Goal: Transaction & Acquisition: Purchase product/service

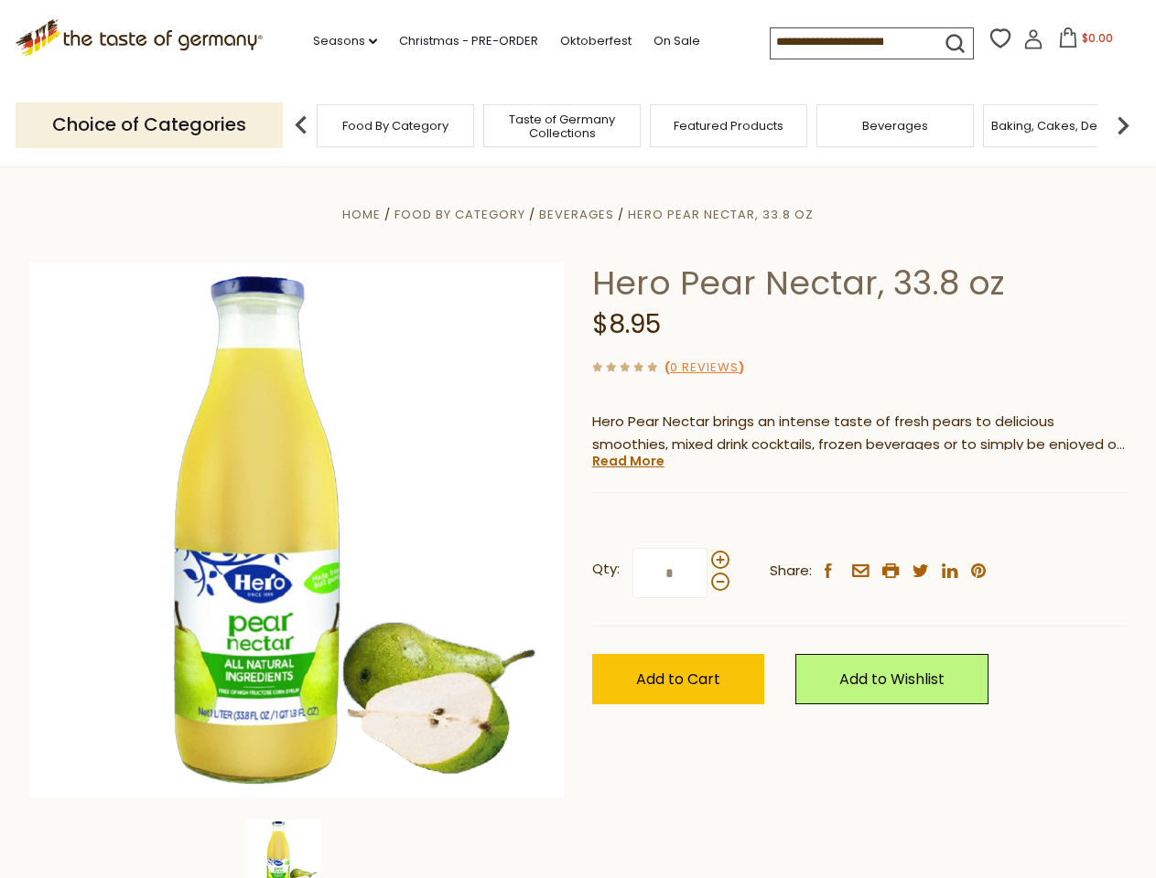
click at [577, 439] on div "Home Food By Category [GEOGRAPHIC_DATA] Hero Pear Nectar, 33.8 oz Hero Pear Nec…" at bounding box center [578, 555] width 1125 height 705
click at [338, 41] on link "Seasons dropdown_arrow" at bounding box center [345, 41] width 64 height 20
click at [849, 42] on input at bounding box center [847, 41] width 155 height 26
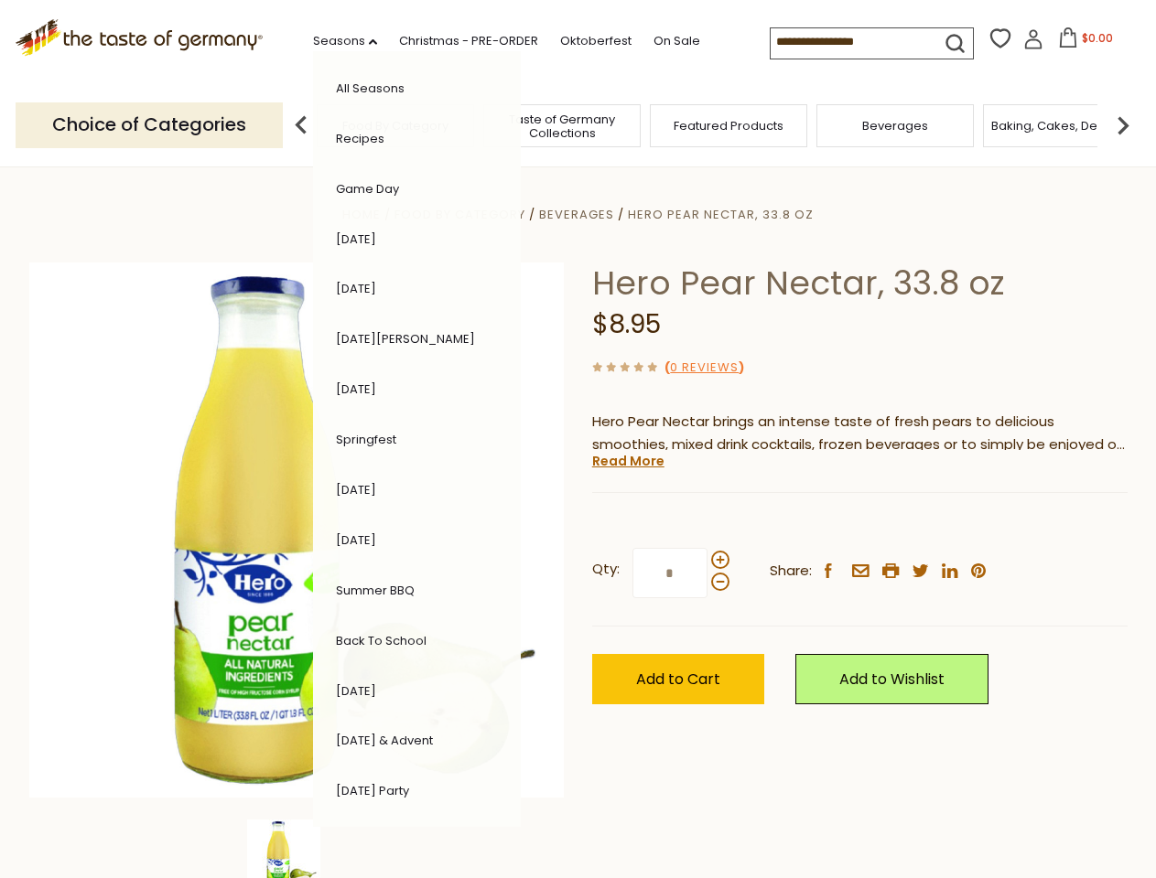
click at [1081, 43] on span "$0.00" at bounding box center [1096, 38] width 31 height 16
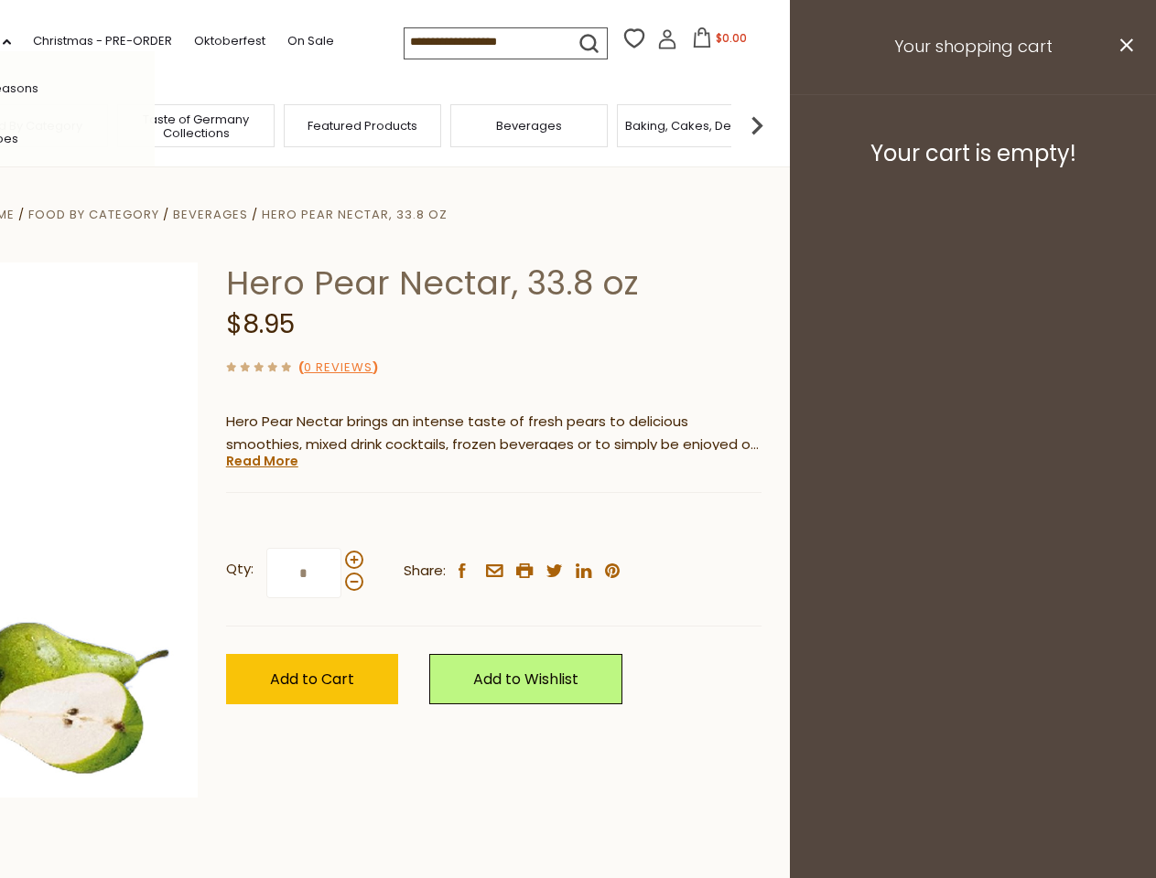
click at [155, 124] on div "All Seasons Recipes Game Day [DATE] [DATE] [DATE][PERSON_NAME] [DATE] Springfes…" at bounding box center [51, 439] width 208 height 776
click at [1123, 124] on footer "Your cart is empty!" at bounding box center [973, 153] width 366 height 118
click at [577, 522] on div "Qty: * Share: facebook email printer twitter linkedin pinterest" at bounding box center [493, 574] width 535 height 106
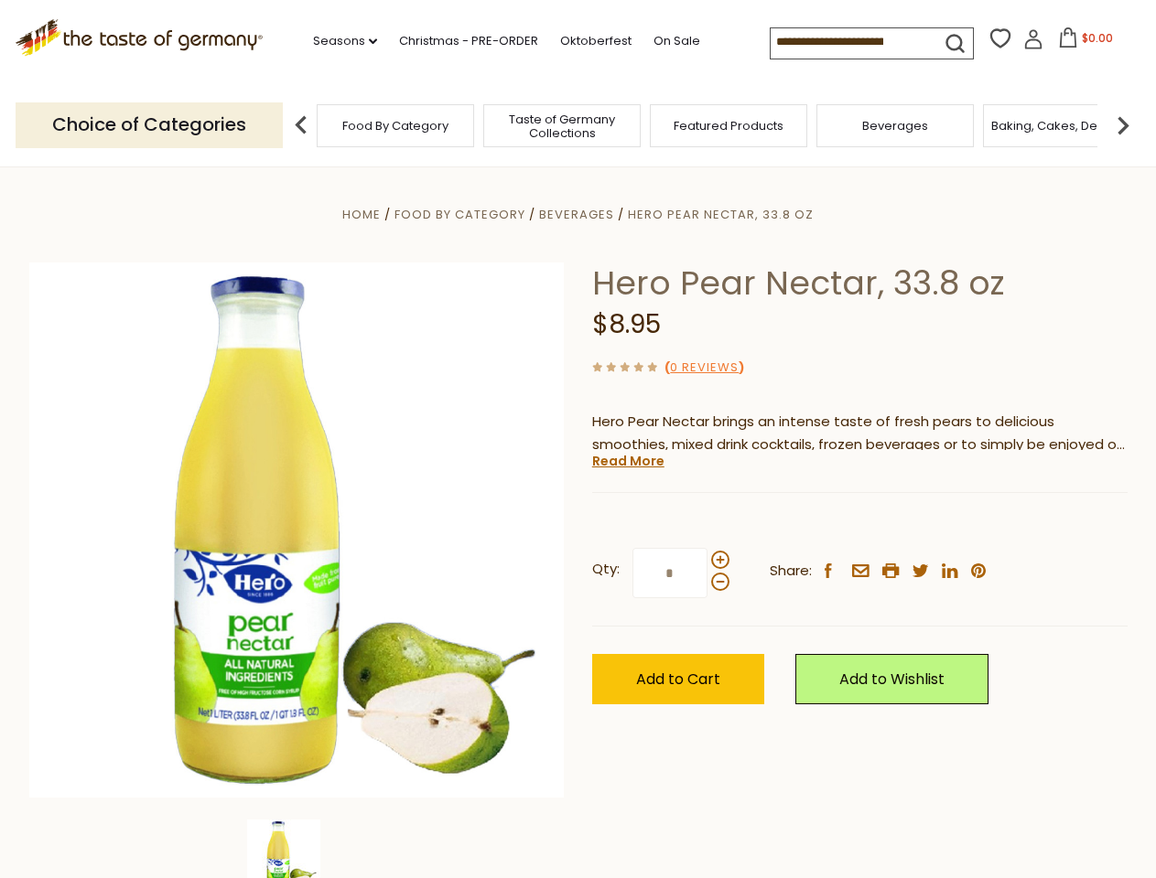
click at [296, 849] on div "Home Food By Category [GEOGRAPHIC_DATA] Hero Pear Nectar, 33.8 oz Hero Pear Nec…" at bounding box center [578, 555] width 1125 height 705
click at [296, 849] on img at bounding box center [283, 856] width 73 height 73
click at [627, 461] on link "Read More" at bounding box center [628, 461] width 72 height 18
